Goal: Task Accomplishment & Management: Use online tool/utility

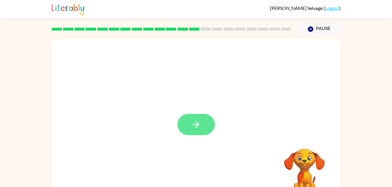
click at [189, 128] on button "button" at bounding box center [195, 124] width 37 height 21
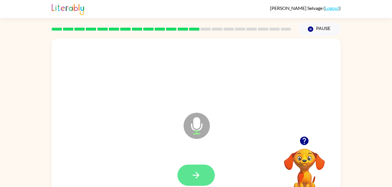
click at [186, 177] on button "button" at bounding box center [195, 175] width 37 height 21
click at [197, 178] on icon "button" at bounding box center [196, 175] width 7 height 7
click at [192, 182] on button "button" at bounding box center [195, 175] width 37 height 21
click at [193, 178] on icon "button" at bounding box center [196, 175] width 10 height 10
click at [193, 179] on div at bounding box center [195, 175] width 37 height 21
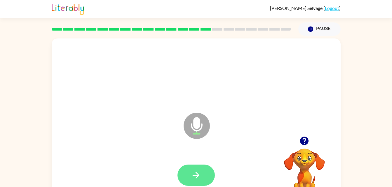
click at [193, 174] on icon "button" at bounding box center [196, 175] width 10 height 10
click at [193, 182] on button "button" at bounding box center [195, 175] width 37 height 21
click at [193, 175] on icon "button" at bounding box center [196, 175] width 7 height 7
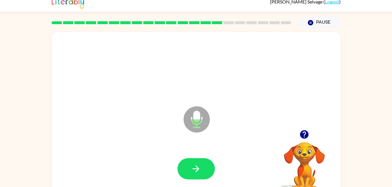
scroll to position [7, 0]
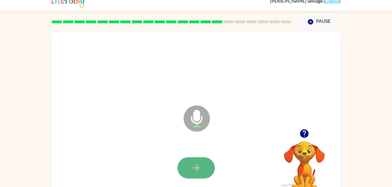
click at [190, 174] on button "button" at bounding box center [195, 168] width 37 height 21
click at [185, 172] on button "button" at bounding box center [195, 168] width 37 height 21
click at [200, 164] on icon "button" at bounding box center [196, 168] width 10 height 10
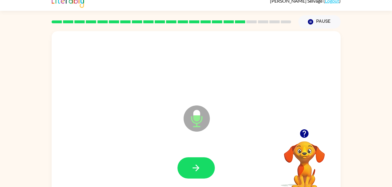
click at [300, 157] on video "Your browser must support playing .mp4 files to use Literably. Please try using…" at bounding box center [304, 161] width 58 height 58
click at [309, 170] on video "Your browser must support playing .mp4 files to use Literably. Please try using…" at bounding box center [304, 161] width 58 height 58
click at [304, 160] on video "Your browser must support playing .mp4 files to use Literably. Please try using…" at bounding box center [304, 161] width 58 height 58
click at [306, 165] on video "Your browser must support playing .mp4 files to use Literably. Please try using…" at bounding box center [304, 161] width 58 height 58
click at [309, 161] on video "Your browser must support playing .mp4 files to use Literably. Please try using…" at bounding box center [304, 161] width 58 height 58
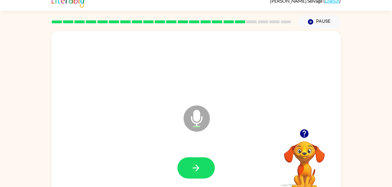
click at [311, 162] on video "Your browser must support playing .mp4 files to use Literably. Please try using…" at bounding box center [304, 161] width 58 height 58
click at [304, 132] on icon "button" at bounding box center [304, 134] width 8 height 8
click at [299, 130] on icon "button" at bounding box center [304, 134] width 10 height 10
click at [299, 136] on icon "button" at bounding box center [304, 134] width 10 height 10
click at [188, 164] on button "button" at bounding box center [195, 168] width 37 height 21
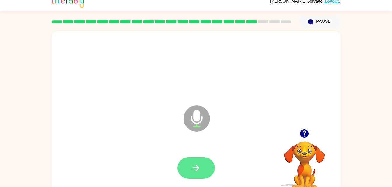
click at [186, 170] on button "button" at bounding box center [195, 168] width 37 height 21
click at [304, 139] on icon "button" at bounding box center [304, 134] width 10 height 10
click at [306, 137] on icon "button" at bounding box center [304, 134] width 8 height 8
click at [316, 135] on div at bounding box center [304, 133] width 58 height 15
click at [300, 143] on video "Your browser must support playing .mp4 files to use Literably. Please try using…" at bounding box center [304, 161] width 58 height 58
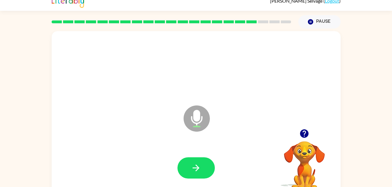
click at [301, 130] on icon "button" at bounding box center [304, 134] width 10 height 10
click at [188, 173] on button "button" at bounding box center [195, 168] width 37 height 21
click at [208, 167] on button "button" at bounding box center [195, 168] width 37 height 21
click at [185, 161] on button "button" at bounding box center [195, 168] width 37 height 21
click at [303, 133] on icon "button" at bounding box center [304, 134] width 8 height 8
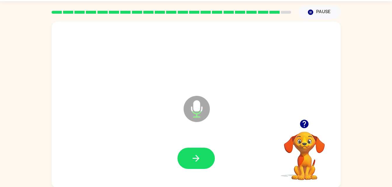
scroll to position [17, 0]
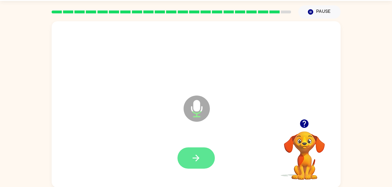
click at [208, 158] on button "button" at bounding box center [195, 158] width 37 height 21
click at [307, 132] on video "Your browser must support playing .mp4 files to use Literably. Please try using…" at bounding box center [304, 152] width 58 height 58
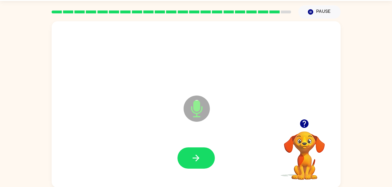
click at [304, 122] on icon "button" at bounding box center [304, 124] width 10 height 10
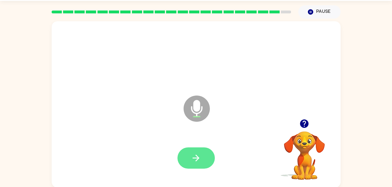
click at [194, 166] on button "button" at bounding box center [195, 158] width 37 height 21
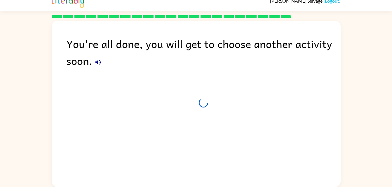
scroll to position [7, 0]
